Goal: Transaction & Acquisition: Purchase product/service

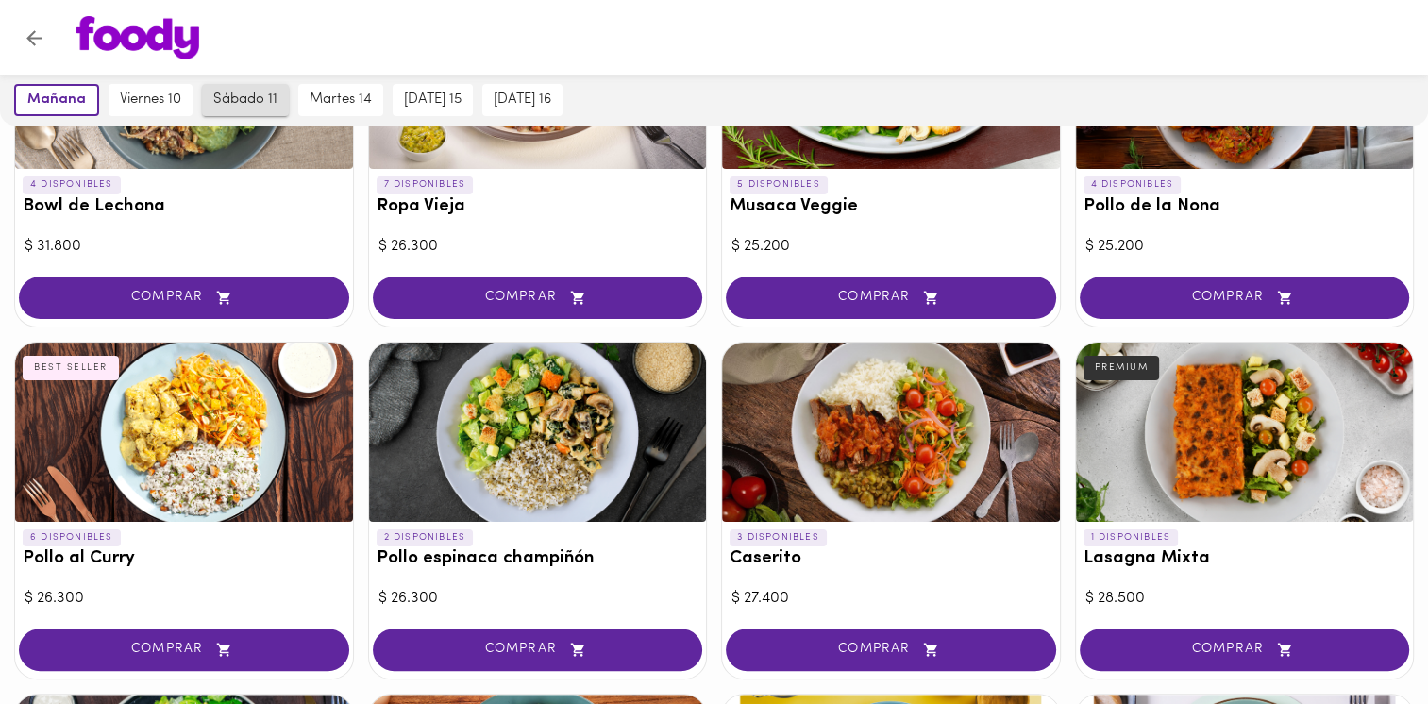
scroll to position [377, 0]
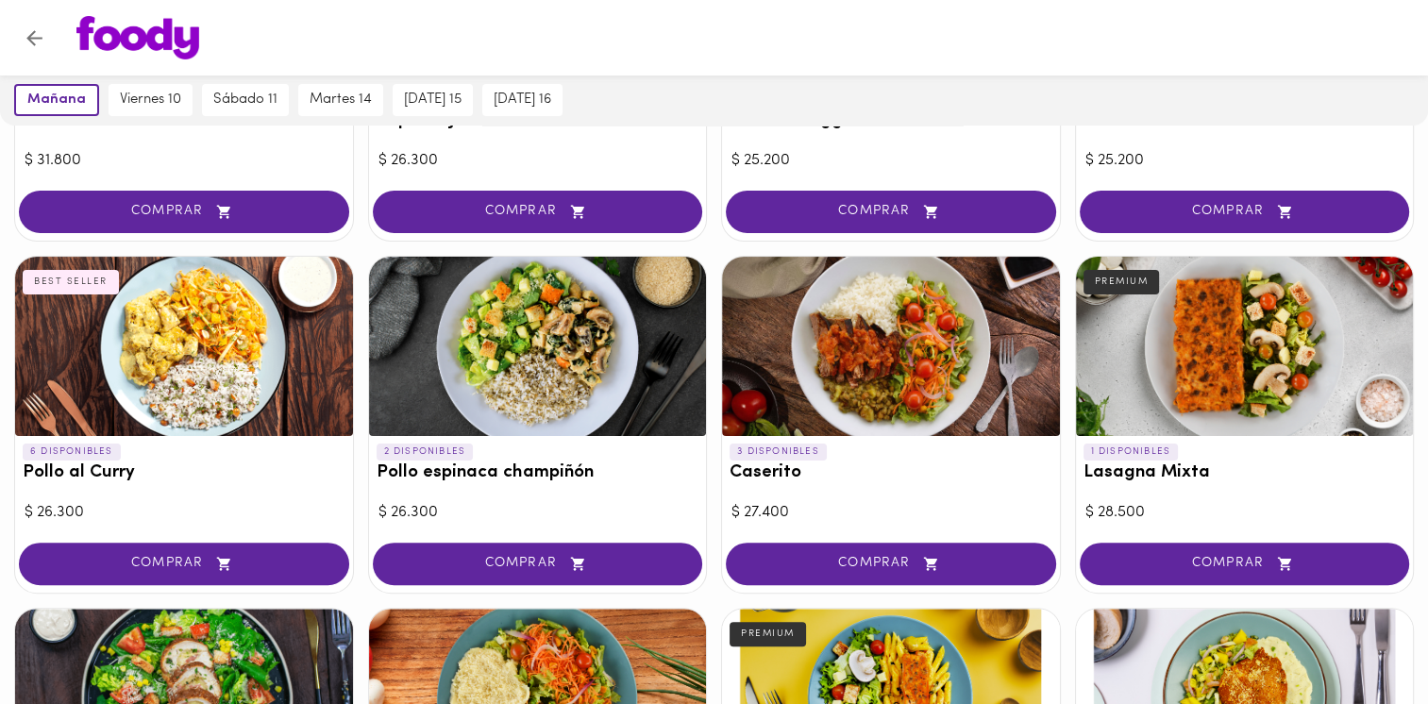
click at [242, 82] on div "sábado 11" at bounding box center [245, 100] width 96 height 51
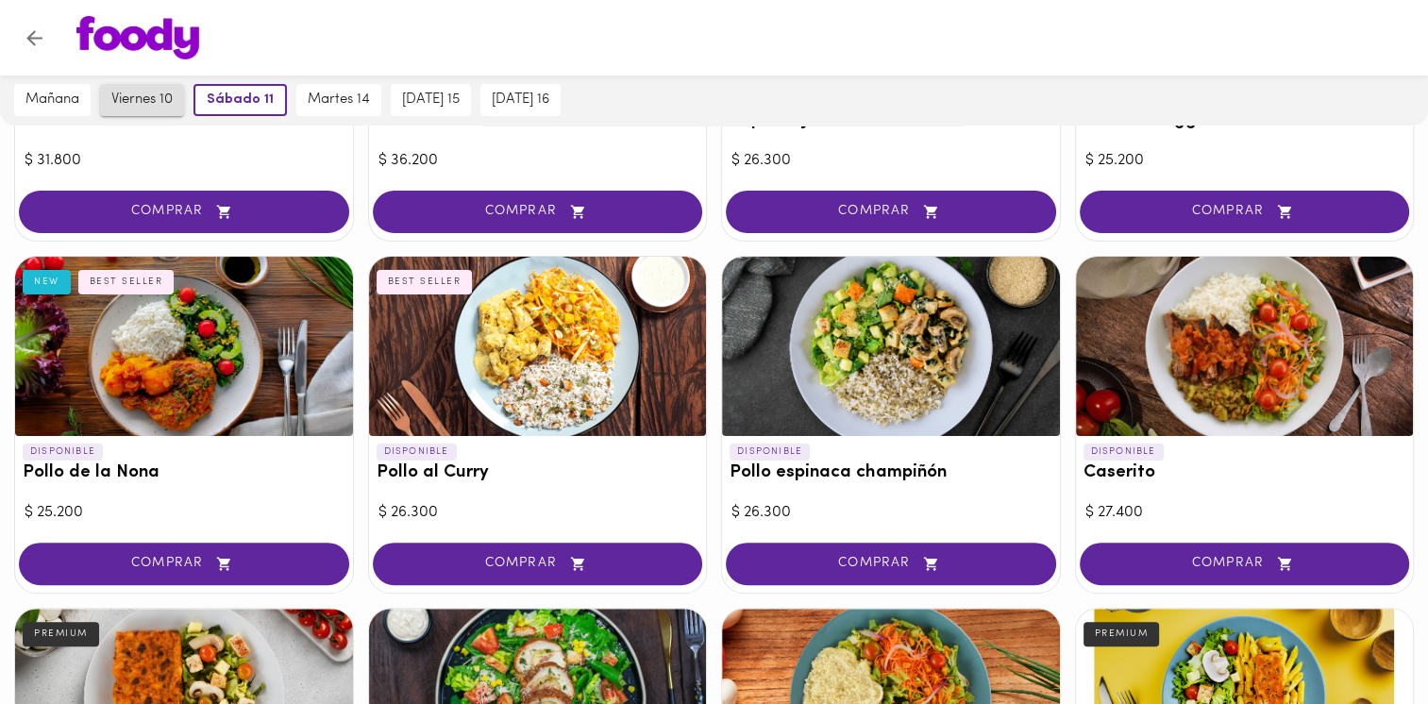
click at [159, 92] on span "viernes 10" at bounding box center [141, 100] width 61 height 17
click at [328, 100] on span "martes 14" at bounding box center [341, 100] width 62 height 17
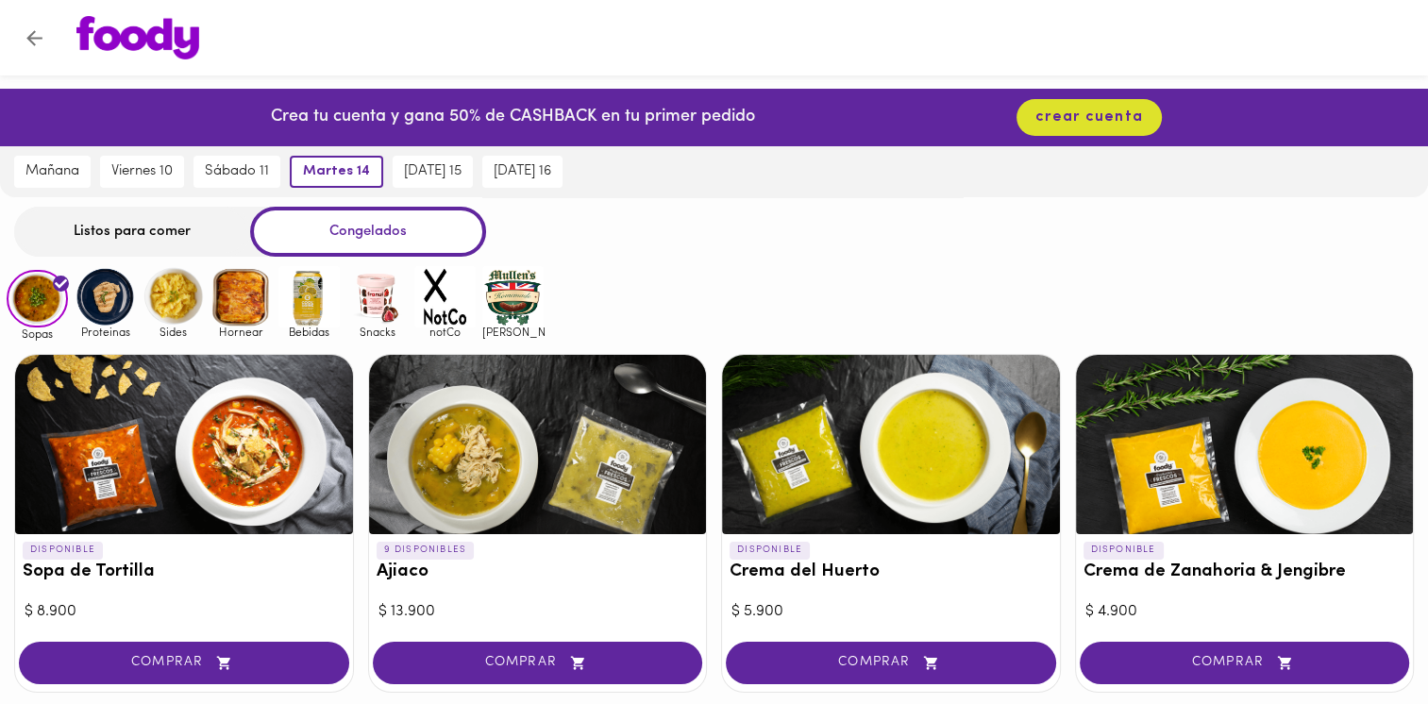
click at [155, 241] on div "Listos para comer" at bounding box center [132, 232] width 236 height 50
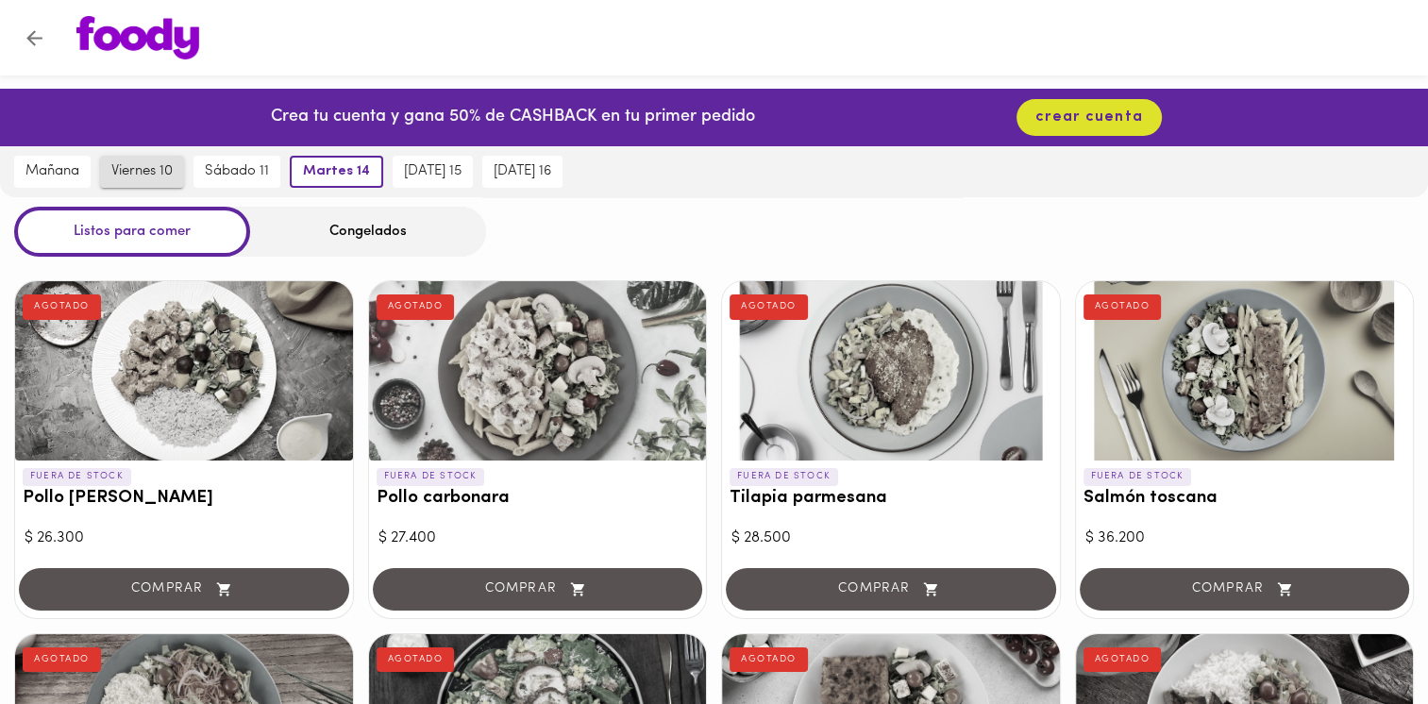
click at [163, 171] on span "viernes 10" at bounding box center [141, 171] width 61 height 17
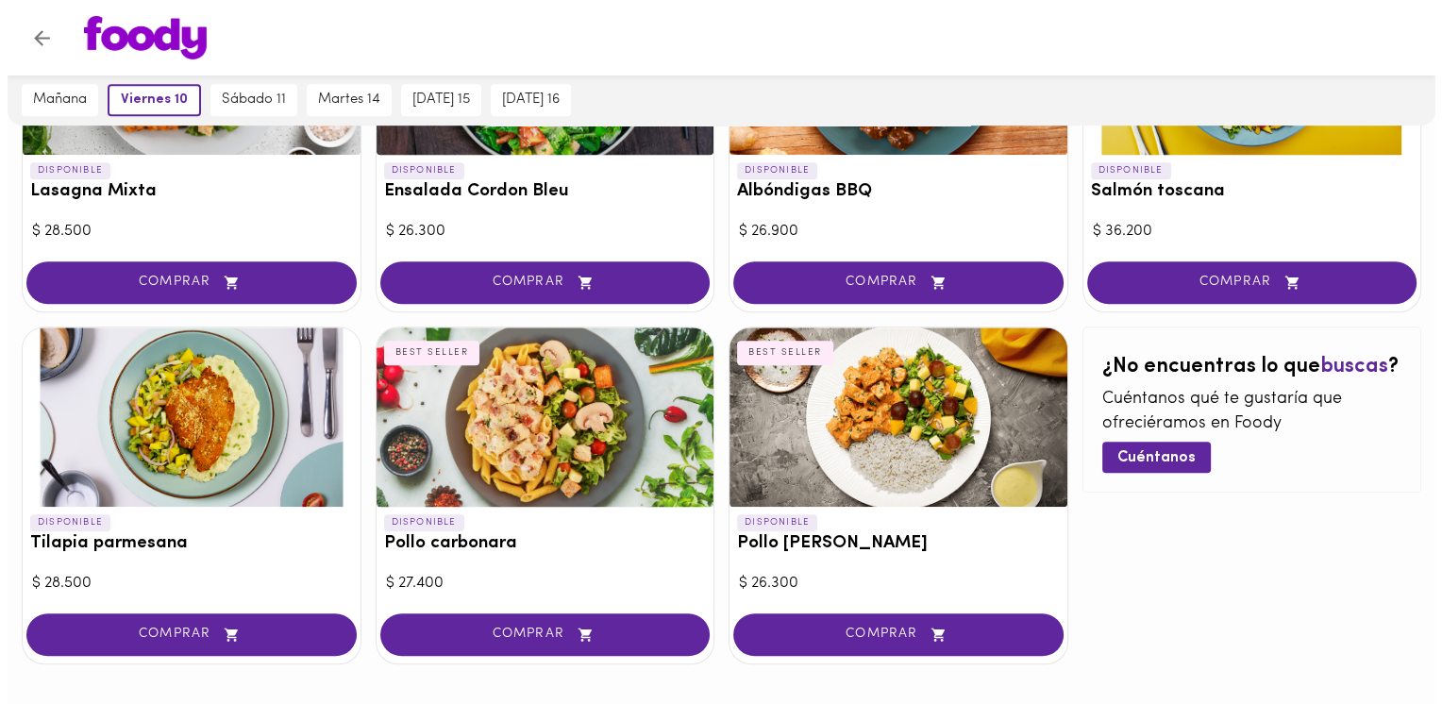
scroll to position [1038, 0]
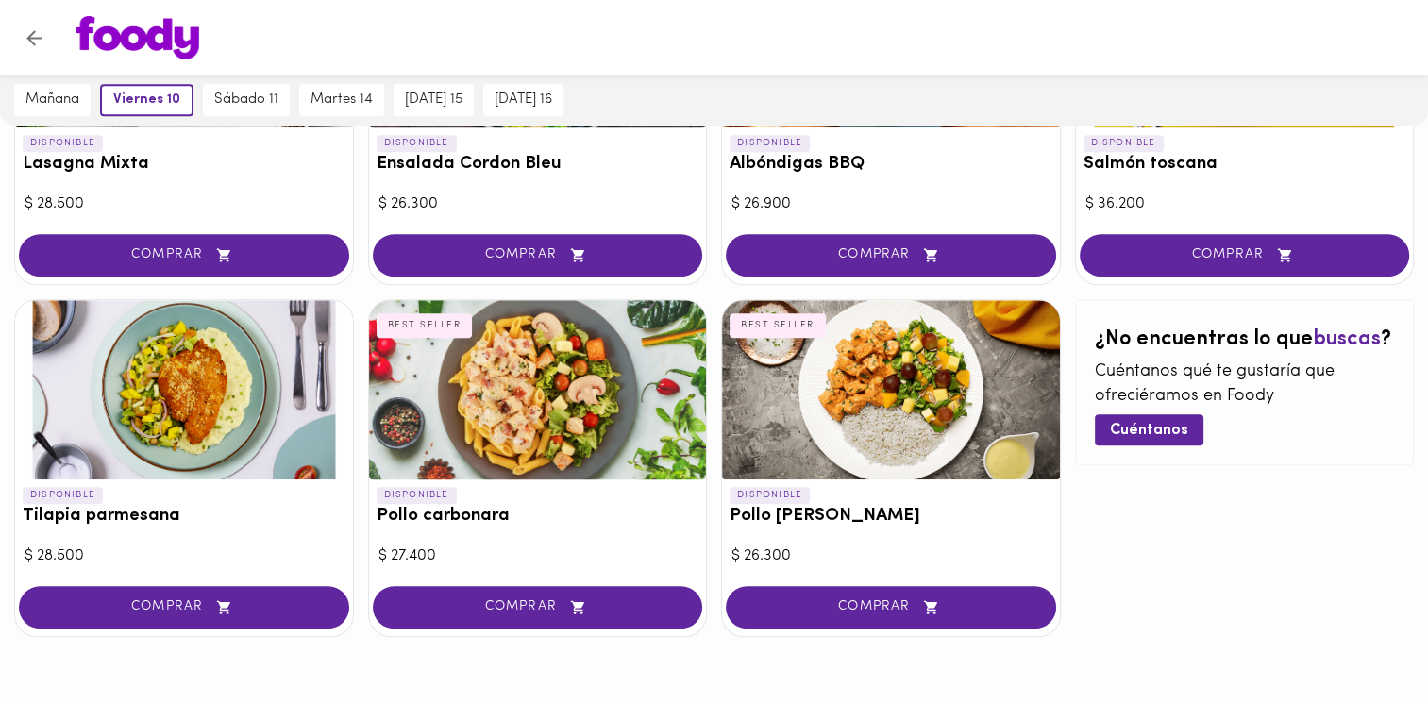
click at [573, 425] on div at bounding box center [538, 389] width 338 height 179
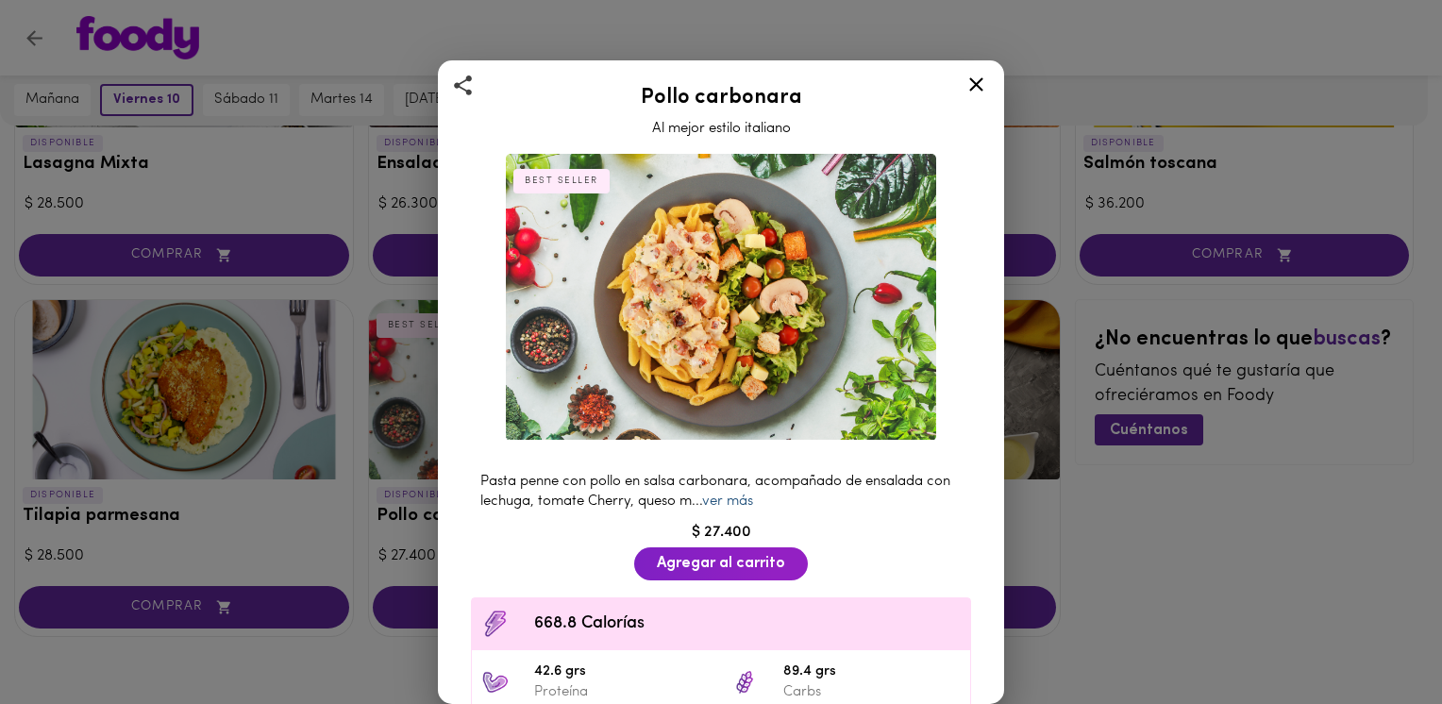
click at [744, 495] on link "ver más" at bounding box center [727, 501] width 51 height 14
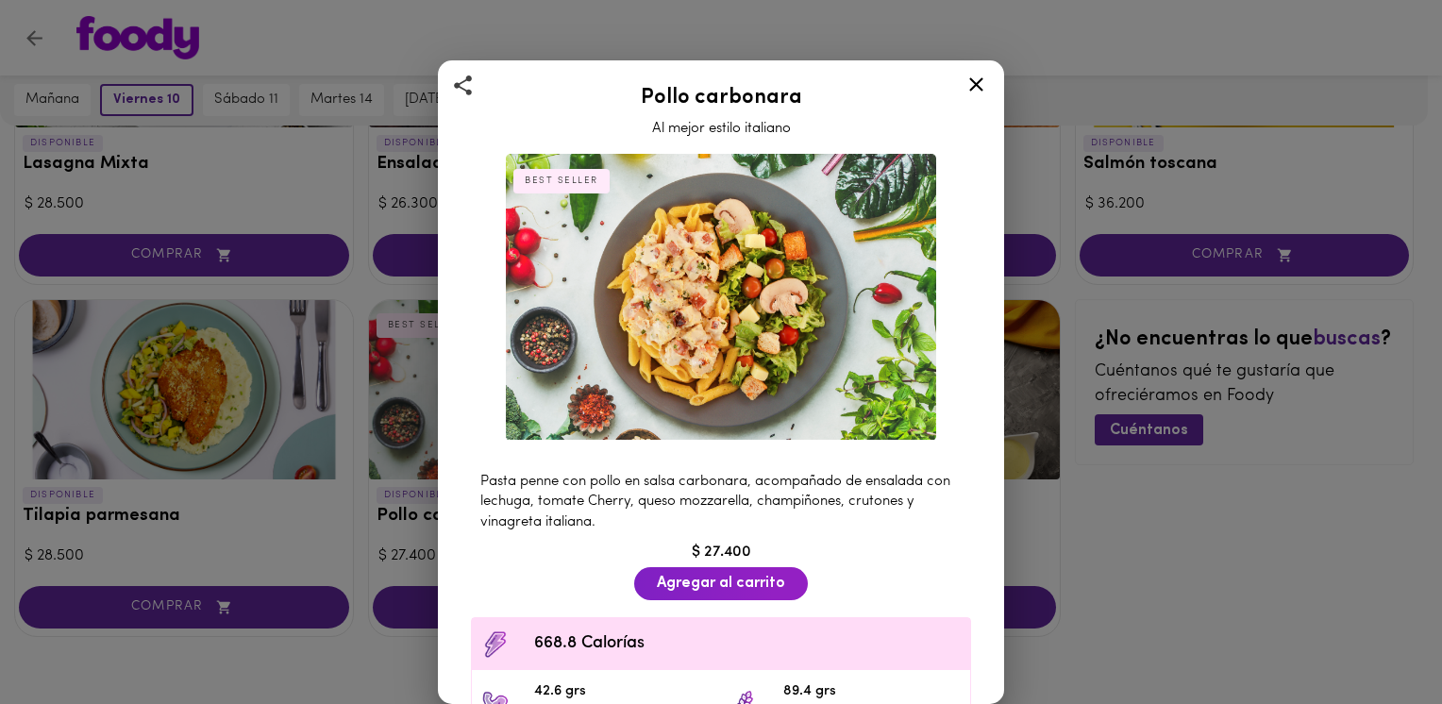
click at [970, 86] on icon at bounding box center [976, 85] width 24 height 24
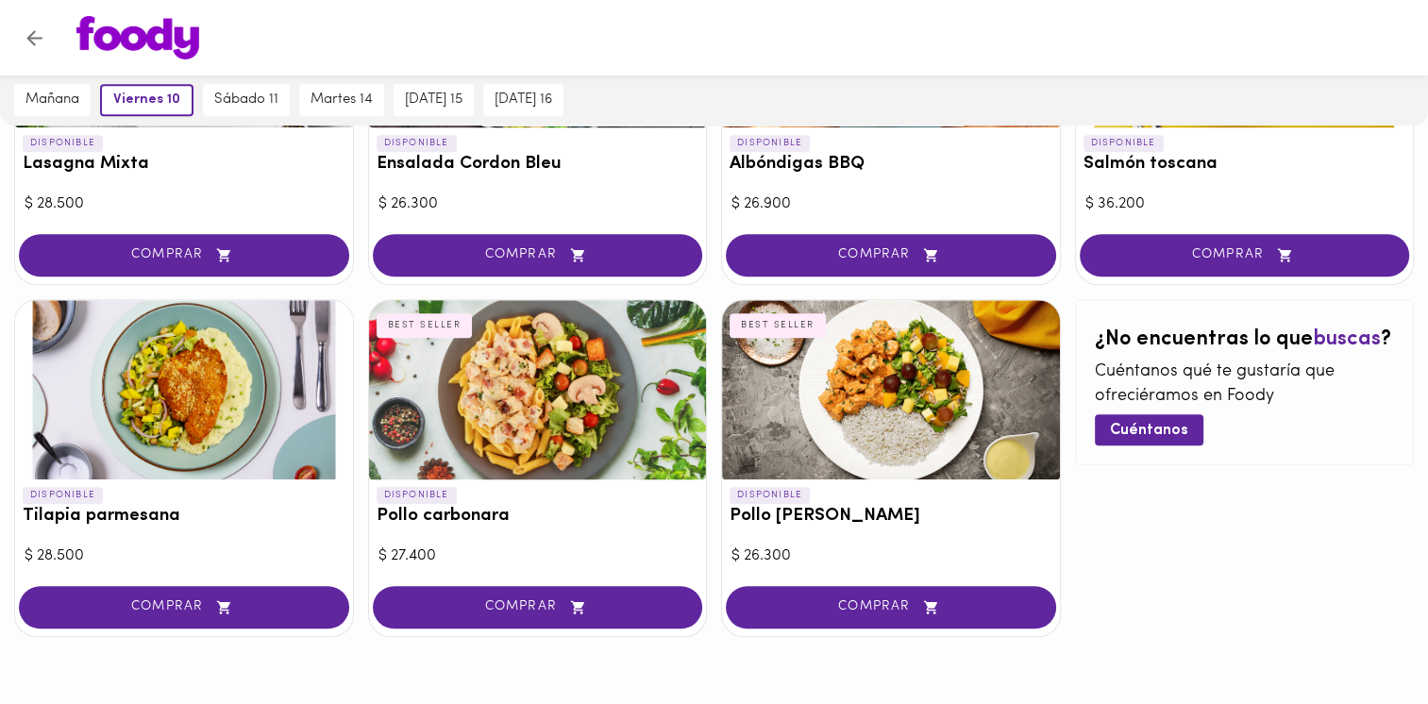
click at [919, 406] on div at bounding box center [891, 389] width 338 height 179
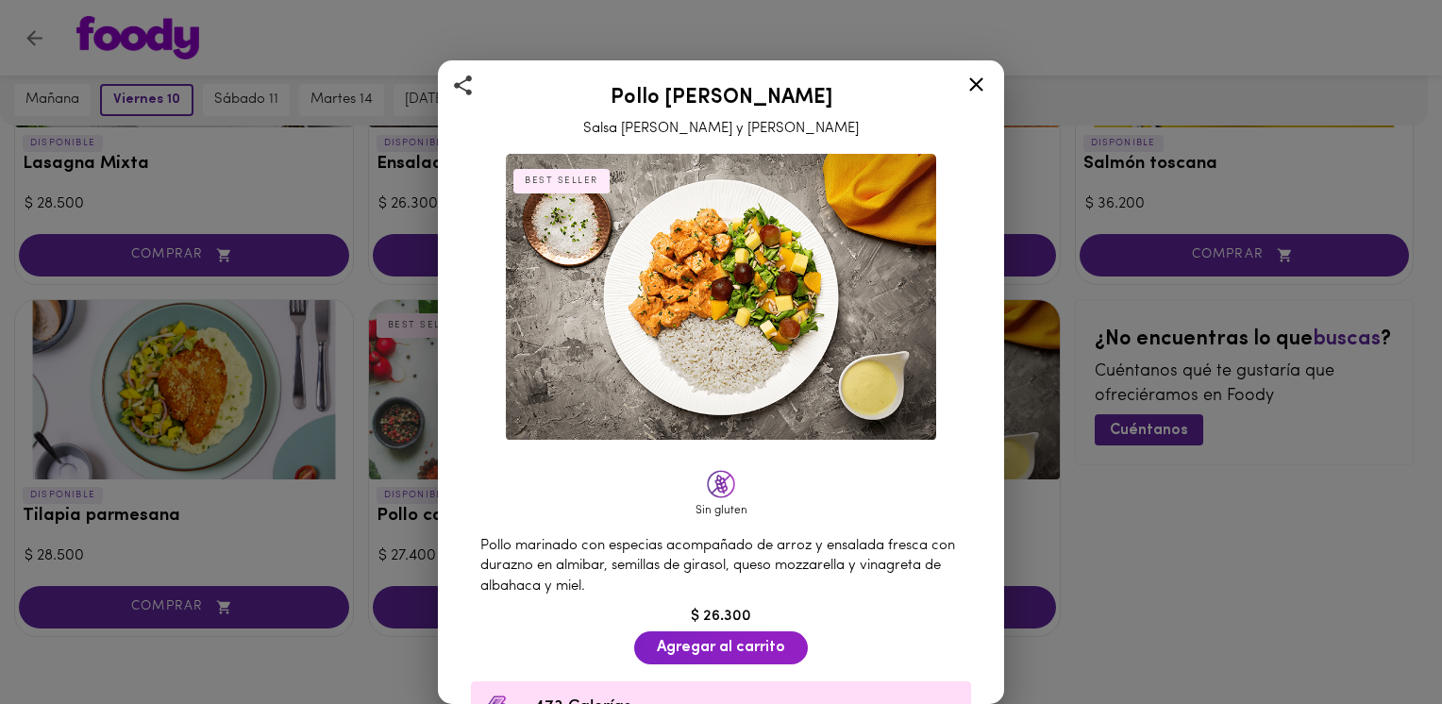
click at [977, 79] on icon at bounding box center [976, 85] width 24 height 24
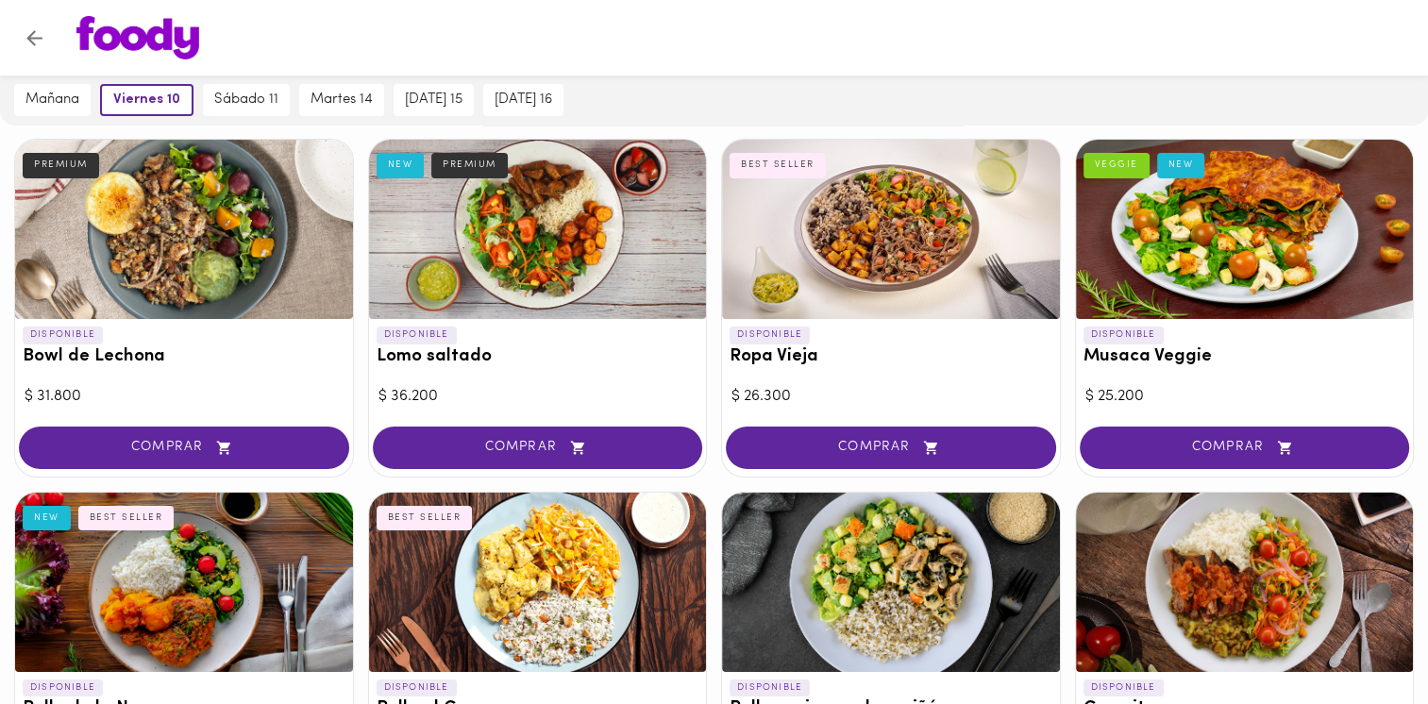
scroll to position [133, 0]
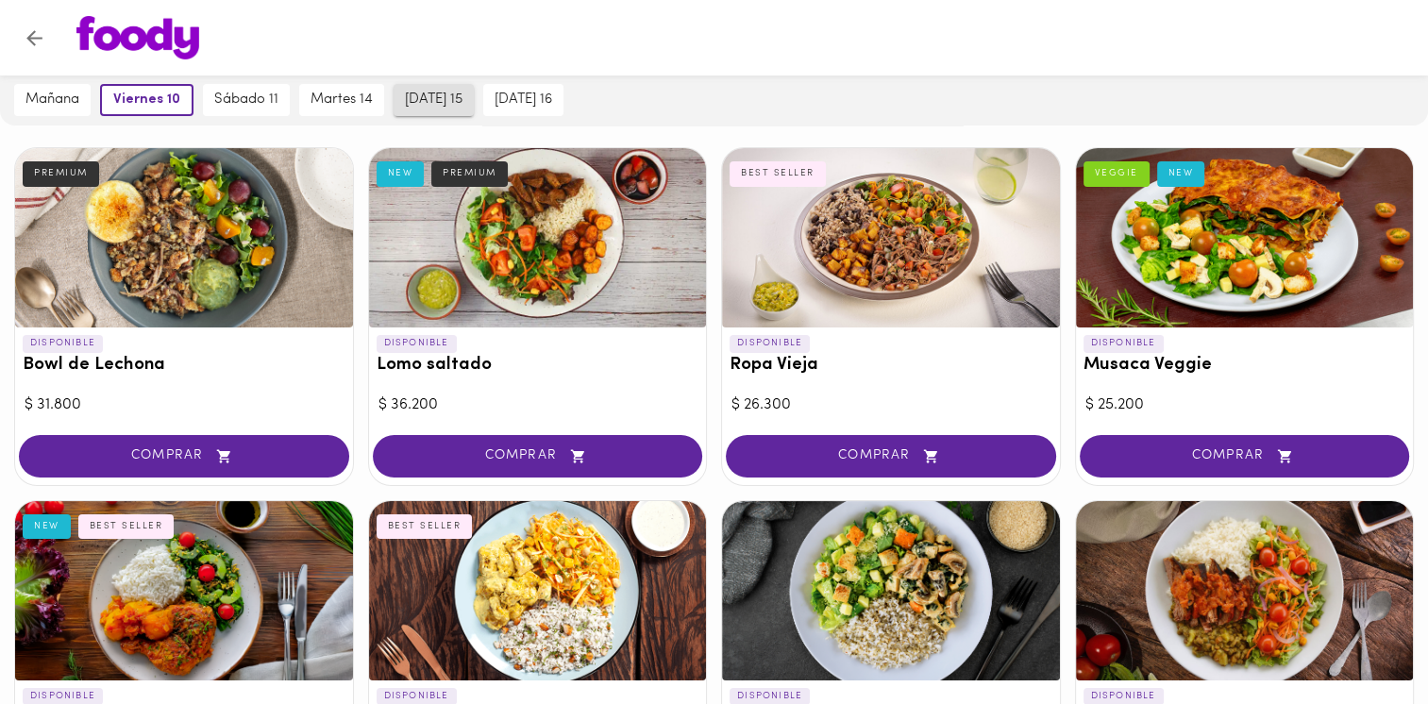
click at [430, 92] on span "[DATE] 15" at bounding box center [434, 100] width 58 height 17
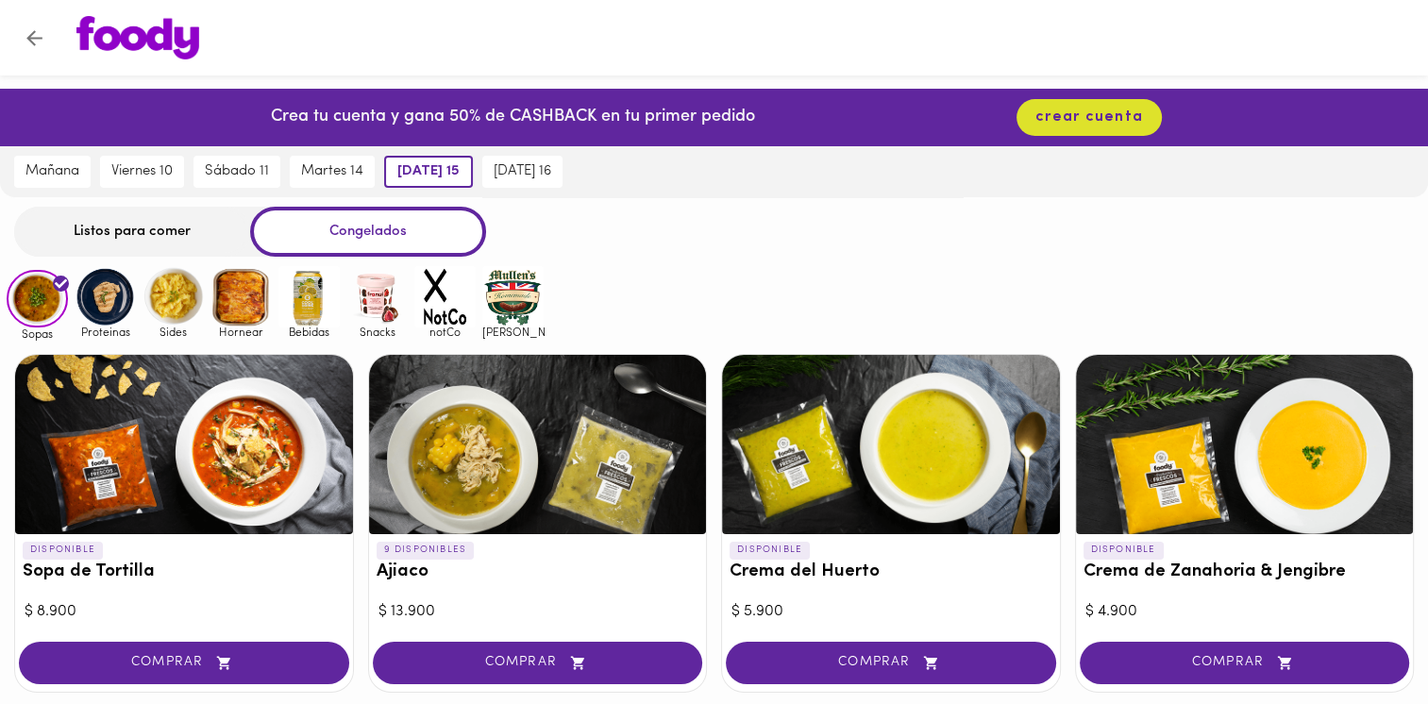
click at [121, 226] on div "Listos para comer" at bounding box center [132, 232] width 236 height 50
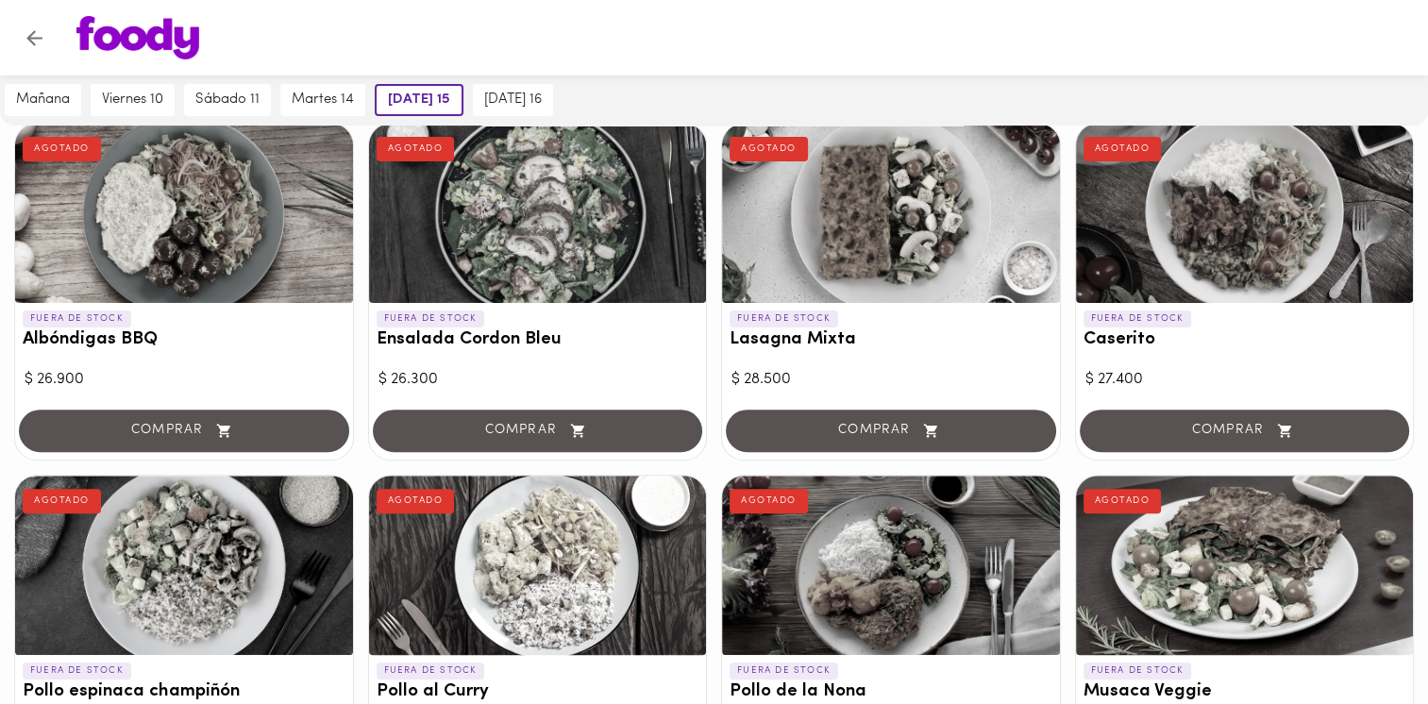
scroll to position [511, 0]
